Goal: Task Accomplishment & Management: Complete application form

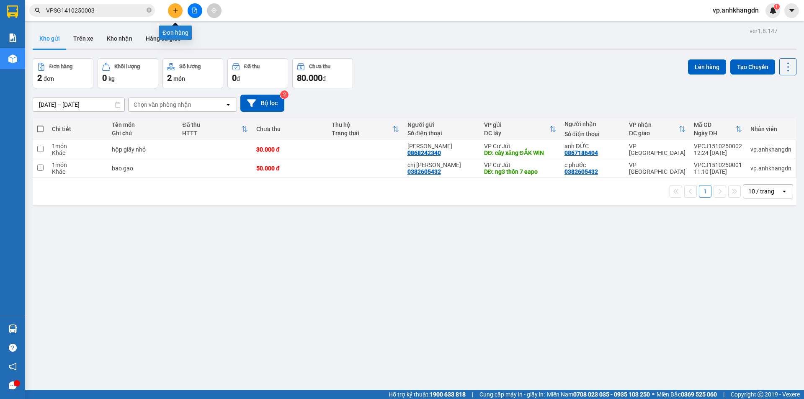
click at [176, 6] on button at bounding box center [175, 10] width 15 height 15
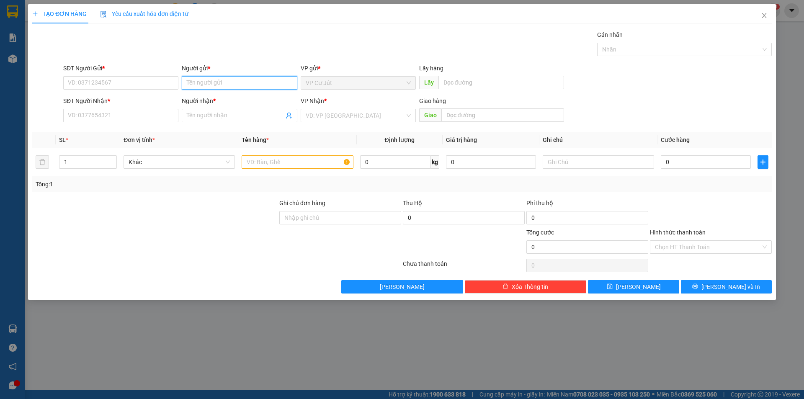
click at [227, 79] on input "Người gửi *" at bounding box center [239, 82] width 115 height 13
type input "PHI CƯỜNG"
click at [230, 115] on div "phi cường - 0989747413" at bounding box center [239, 112] width 105 height 9
type input "0989747413"
click at [331, 84] on span "VP Cư Jút" at bounding box center [358, 83] width 105 height 13
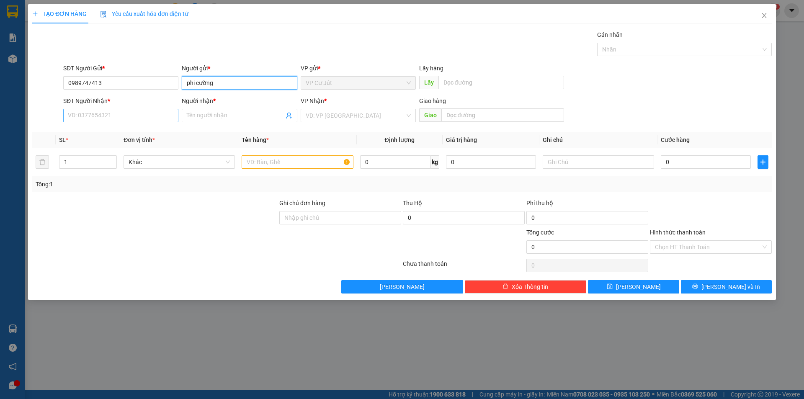
type input "phi cường"
click at [102, 117] on input "SĐT Người Nhận *" at bounding box center [120, 115] width 115 height 13
type input "0982501858"
click at [213, 119] on input "Người nhận *" at bounding box center [235, 115] width 97 height 9
type input "XM ANH THƯ"
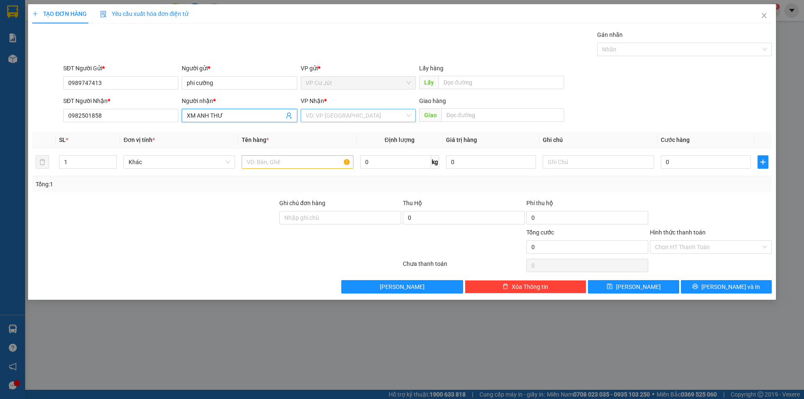
click at [349, 117] on input "search" at bounding box center [355, 115] width 99 height 13
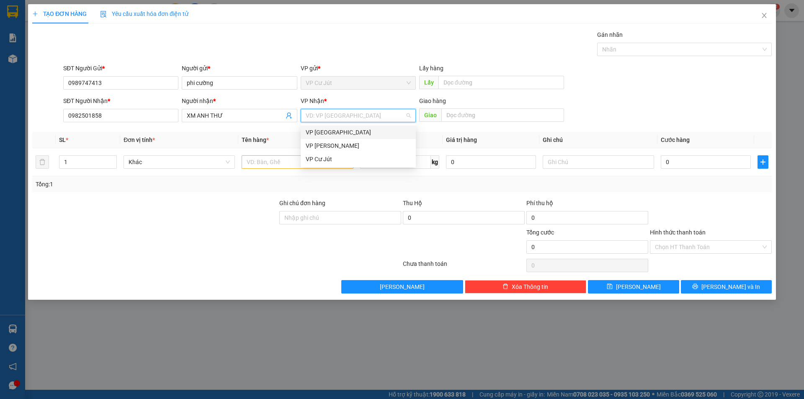
click at [334, 134] on div "VP [GEOGRAPHIC_DATA]" at bounding box center [358, 132] width 105 height 9
click at [272, 165] on input "text" at bounding box center [297, 161] width 111 height 13
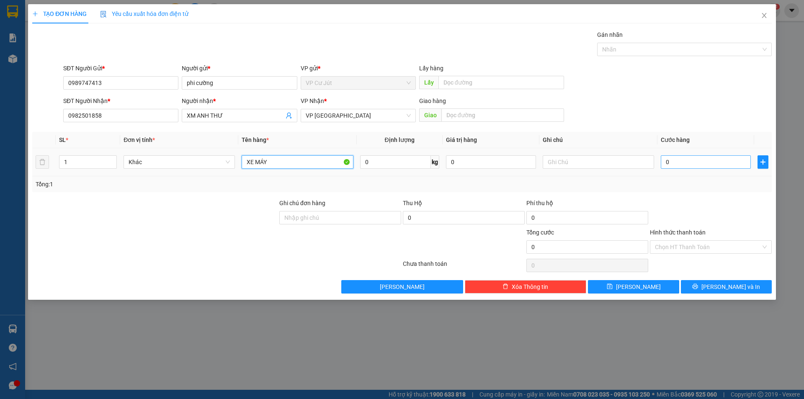
type input "XE MÁY"
click at [687, 164] on input "0" at bounding box center [705, 161] width 90 height 13
type input "3"
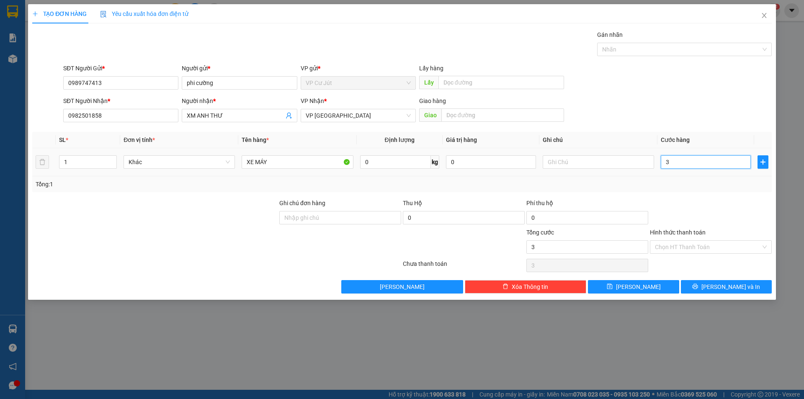
type input "30"
type input "300"
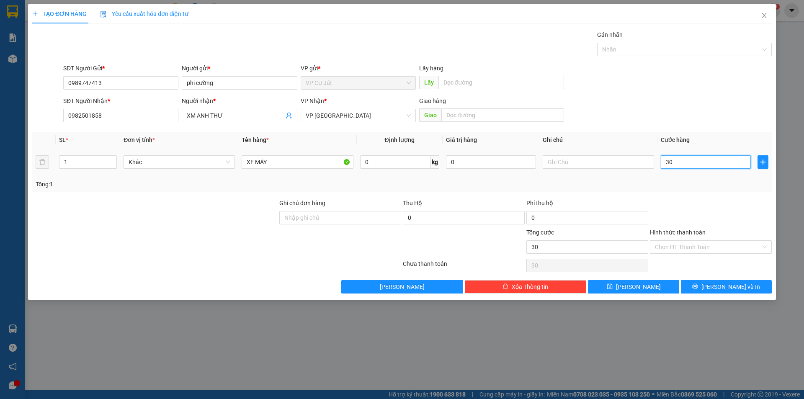
type input "300"
type input "3.000"
type input "30.000"
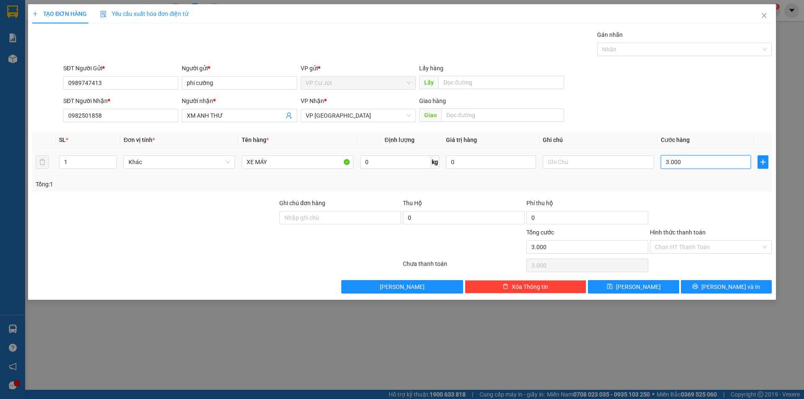
type input "30.000"
type input "300.000"
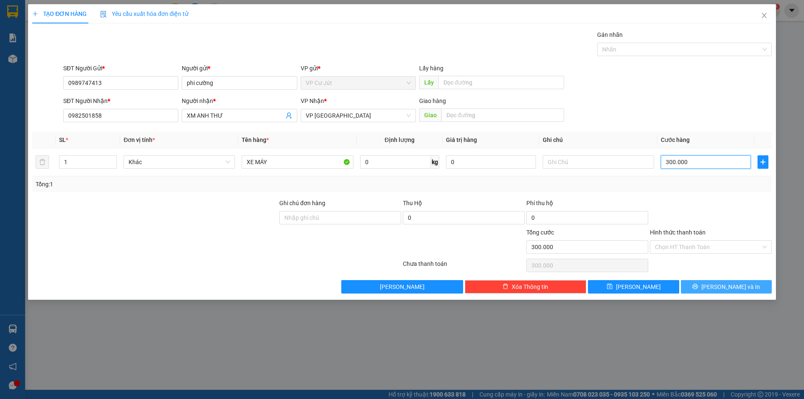
type input "300.000"
click at [725, 288] on span "[PERSON_NAME] và In" at bounding box center [730, 286] width 59 height 9
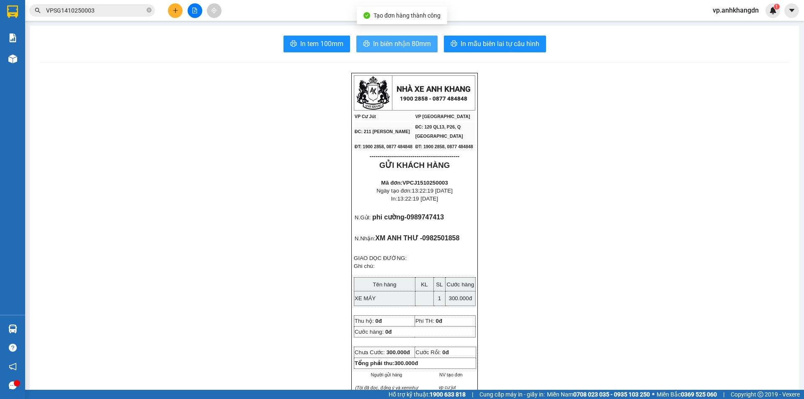
click at [385, 45] on span "In biên nhận 80mm" at bounding box center [402, 44] width 58 height 10
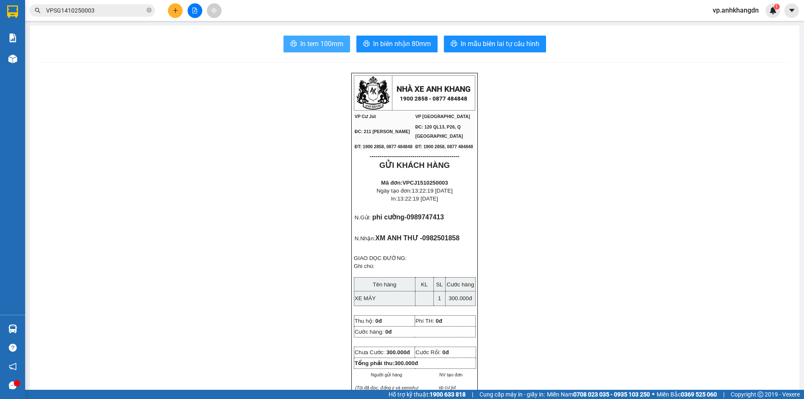
drag, startPoint x: 319, startPoint y: 34, endPoint x: 315, endPoint y: 39, distance: 5.7
click at [316, 45] on span "In tem 100mm" at bounding box center [321, 44] width 43 height 10
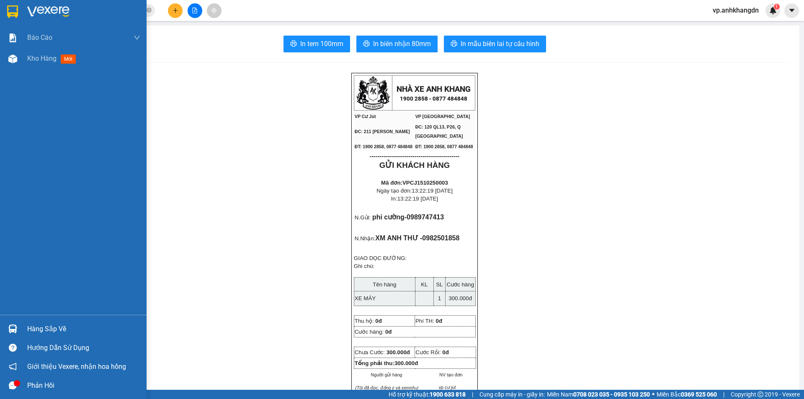
click at [46, 99] on div "Báo cáo Báo cáo dòng tiền (nhân viên) Doanh số tạo đơn theo VP gửi (nhân viên) …" at bounding box center [73, 171] width 146 height 288
drag, startPoint x: 53, startPoint y: 64, endPoint x: 62, endPoint y: 62, distance: 9.5
click at [53, 64] on div "Kho hàng mới" at bounding box center [83, 58] width 113 height 21
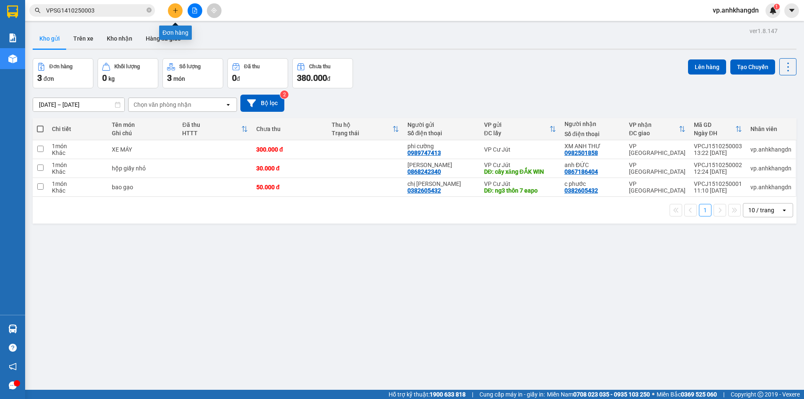
click at [172, 11] on icon "plus" at bounding box center [175, 11] width 6 height 6
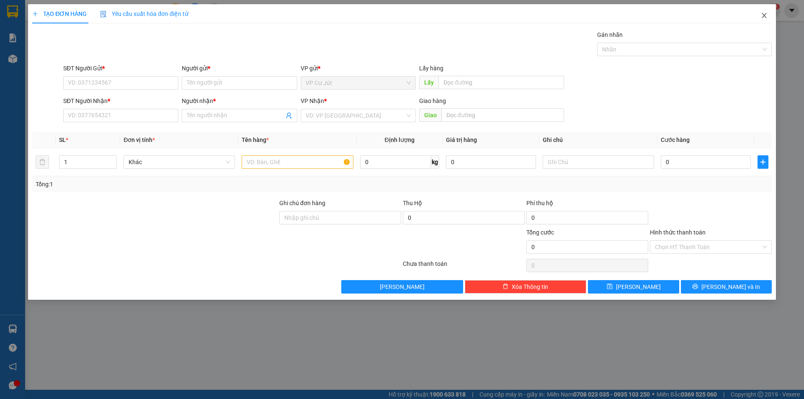
click at [763, 12] on span "Close" at bounding box center [763, 15] width 23 height 23
